Goal: Task Accomplishment & Management: Manage account settings

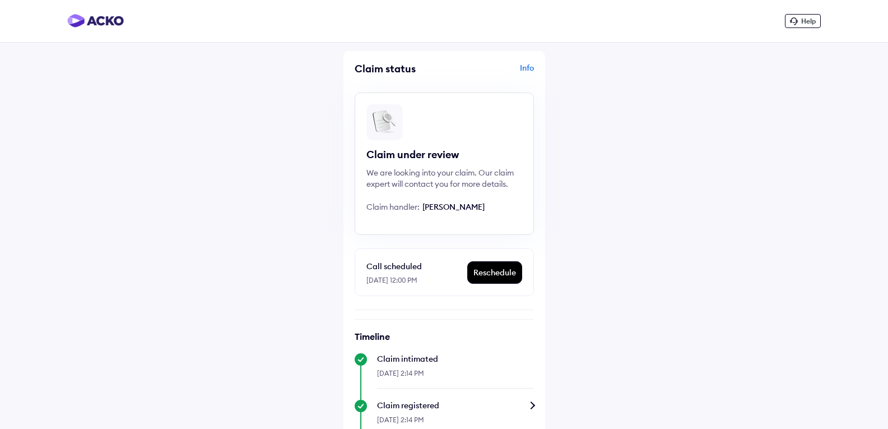
click at [530, 68] on div "Info" at bounding box center [490, 72] width 87 height 21
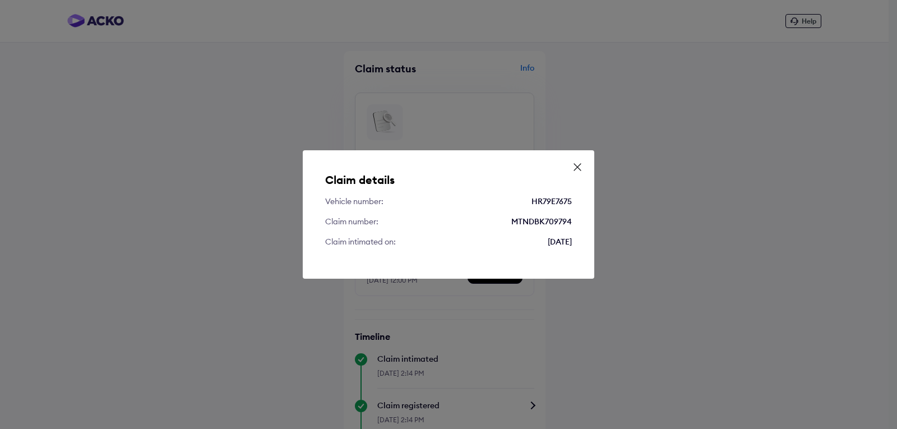
click at [579, 166] on icon at bounding box center [577, 166] width 11 height 11
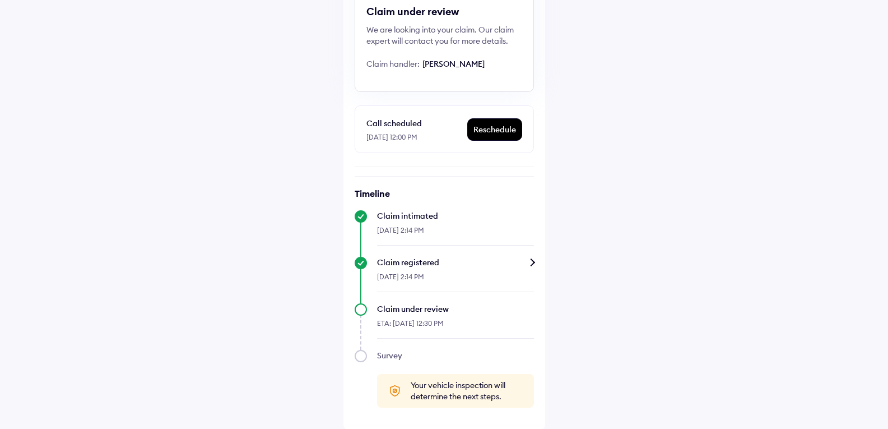
scroll to position [144, 0]
click at [498, 132] on div "Reschedule" at bounding box center [495, 128] width 54 height 21
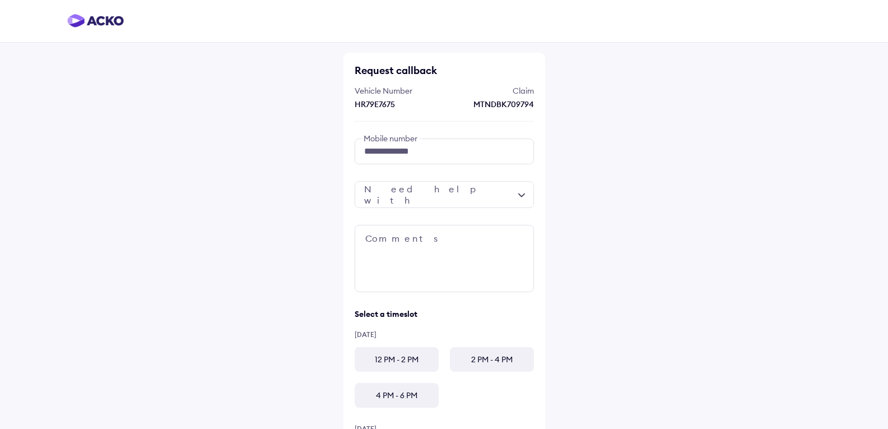
click at [425, 193] on div at bounding box center [444, 194] width 179 height 27
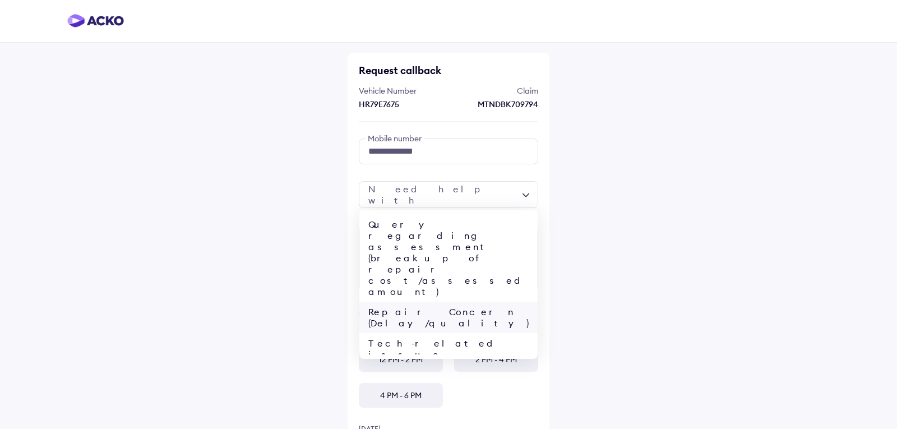
click at [442, 302] on div "Repair Concern (Delay/quality)" at bounding box center [448, 317] width 178 height 31
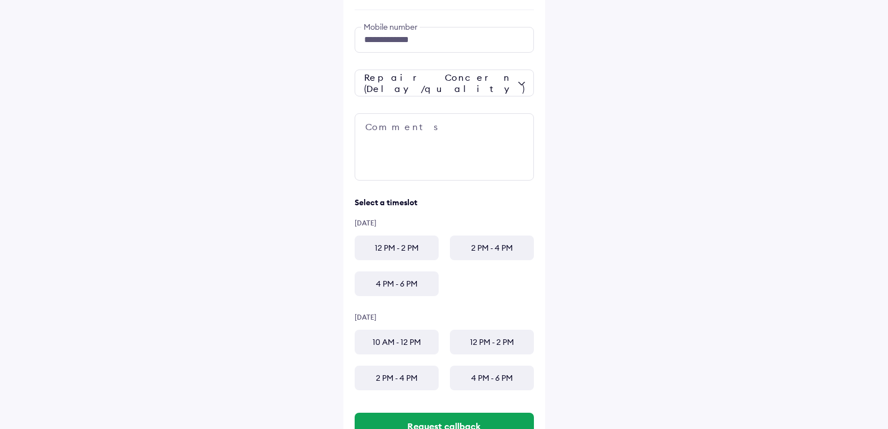
scroll to position [112, 0]
click at [349, 117] on div "**********" at bounding box center [445, 207] width 202 height 532
click at [373, 122] on textarea at bounding box center [444, 146] width 179 height 67
type textarea "**"
click at [404, 241] on div "12 PM - 2 PM" at bounding box center [397, 247] width 84 height 25
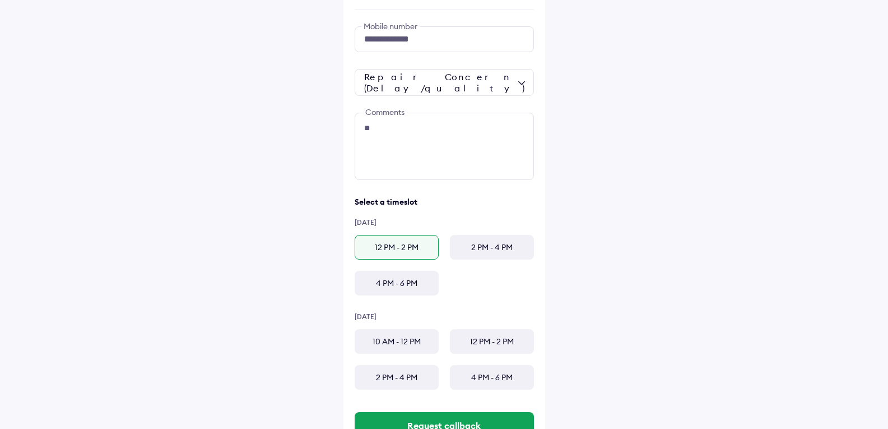
scroll to position [156, 0]
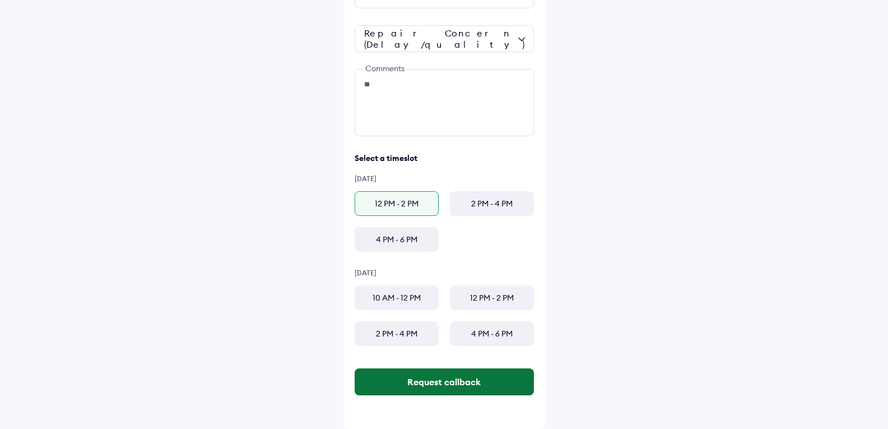
click at [468, 373] on button "Request callback" at bounding box center [444, 381] width 179 height 27
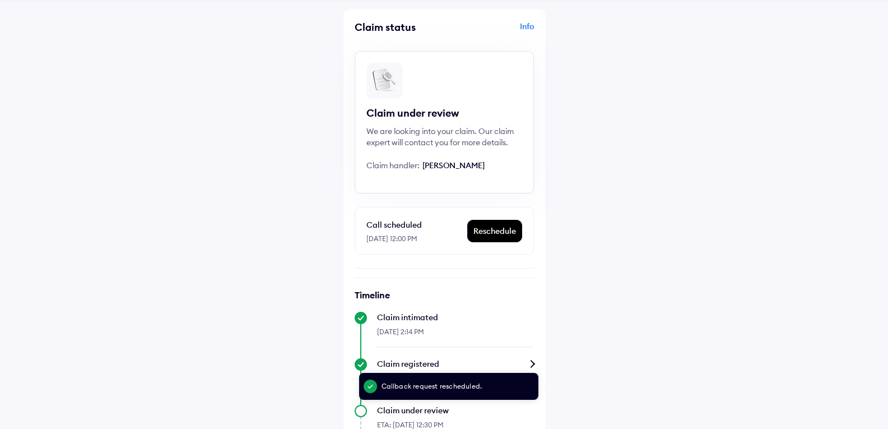
scroll to position [144, 0]
